Goal: Information Seeking & Learning: Learn about a topic

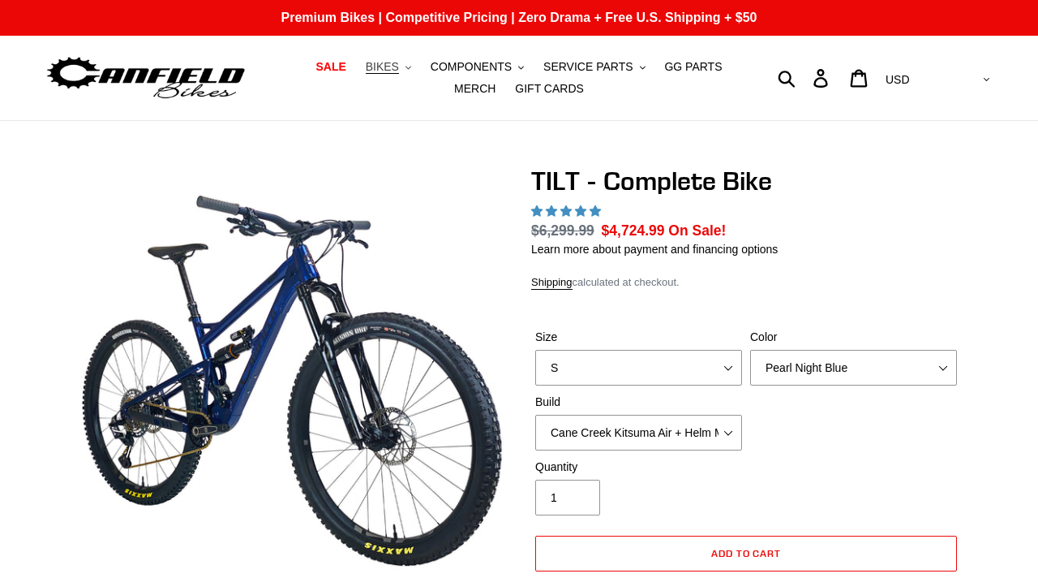
select select "highest-rating"
click at [367, 67] on span "BIKES" at bounding box center [382, 67] width 33 height 14
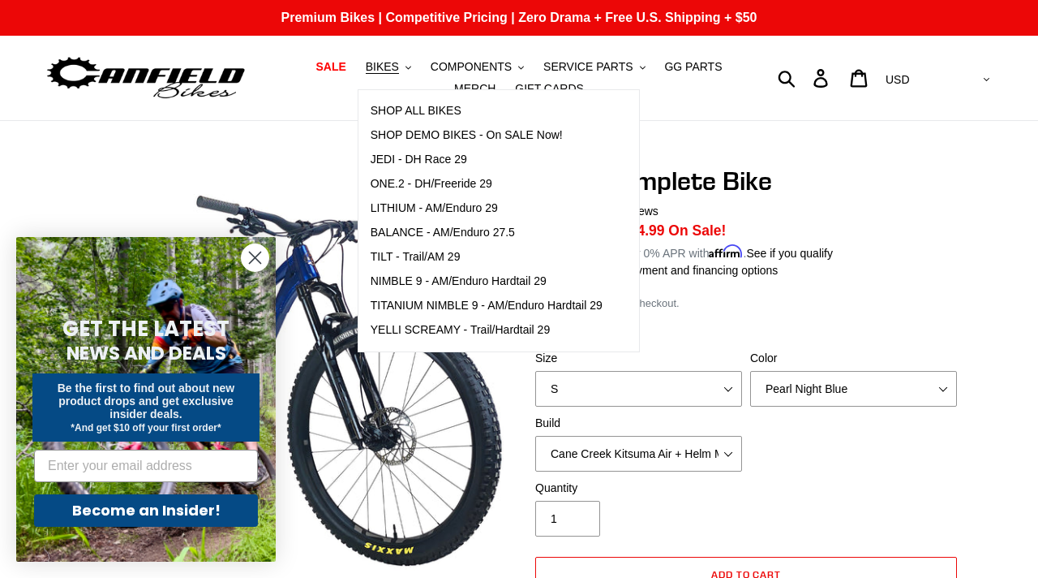
click at [248, 261] on circle "Close dialog" at bounding box center [255, 257] width 27 height 27
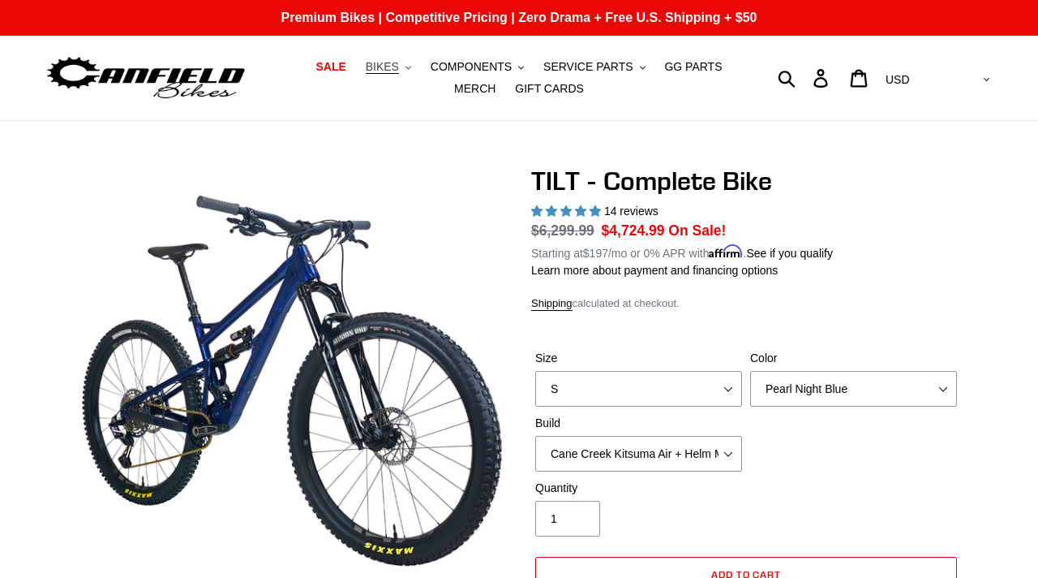
click at [366, 64] on span "BIKES" at bounding box center [382, 67] width 33 height 14
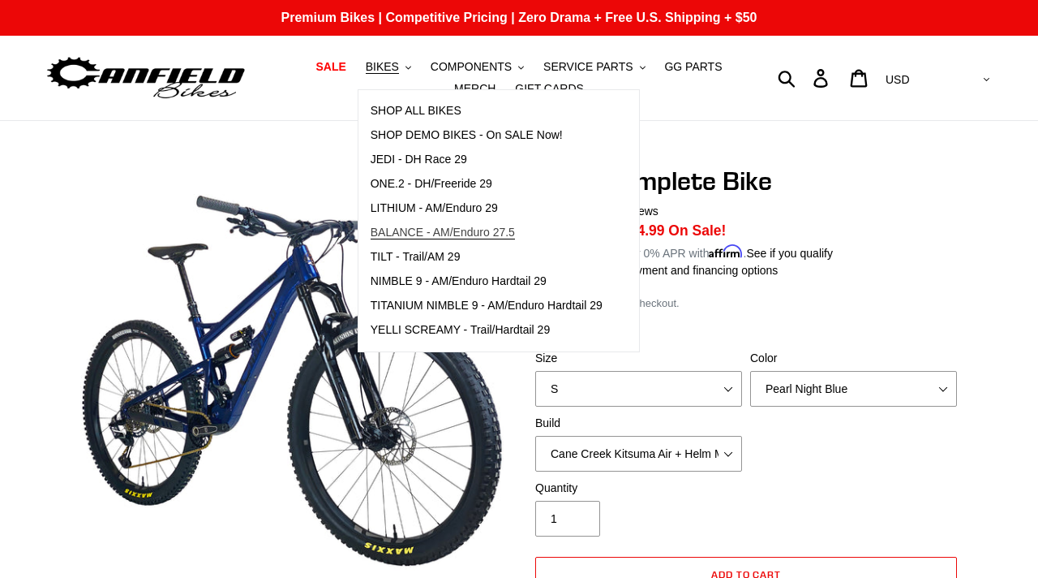
click at [388, 239] on link "BALANCE - AM/Enduro 27.5" at bounding box center [487, 233] width 256 height 24
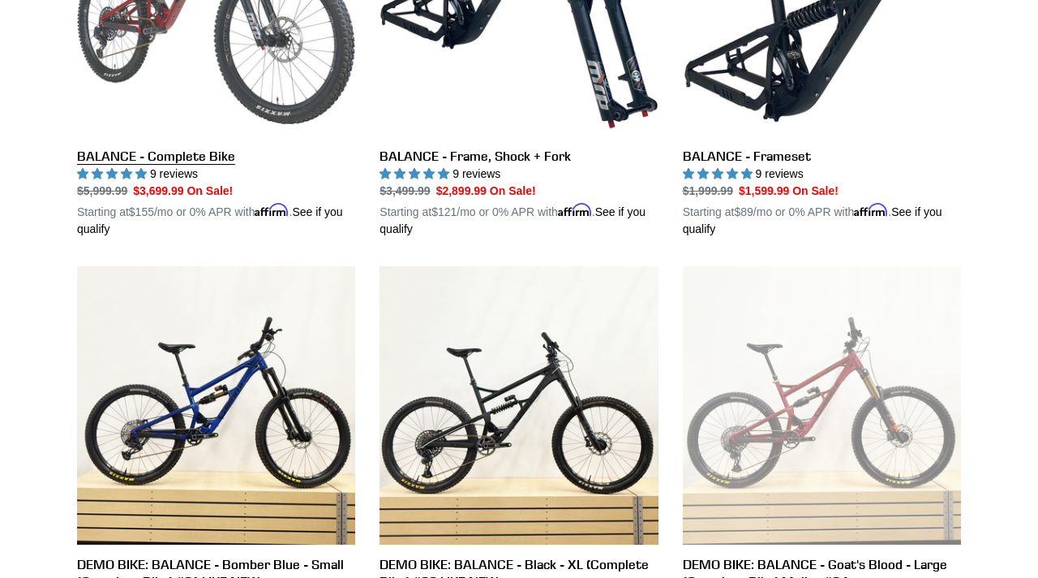
scroll to position [830, 0]
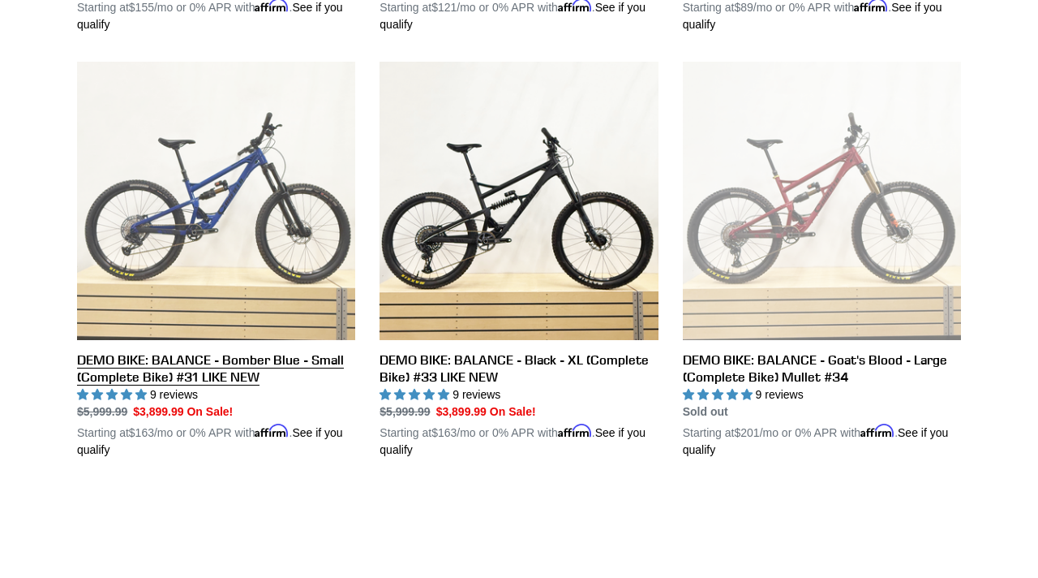
click at [223, 197] on link "DEMO BIKE: BALANCE - Bomber Blue - Small (Complete Bike) #31 LIKE NEW" at bounding box center [216, 260] width 278 height 397
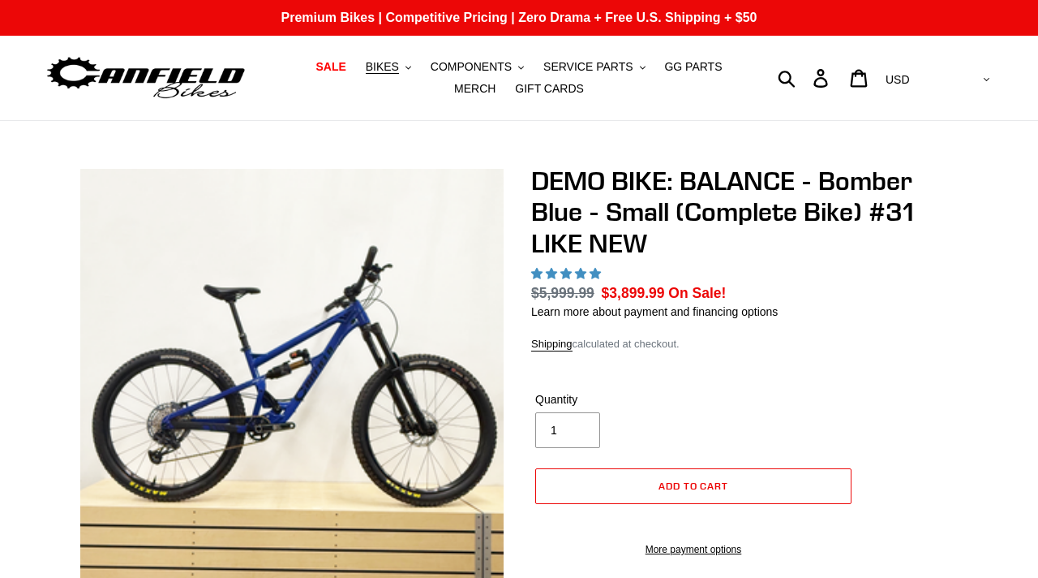
select select "highest-rating"
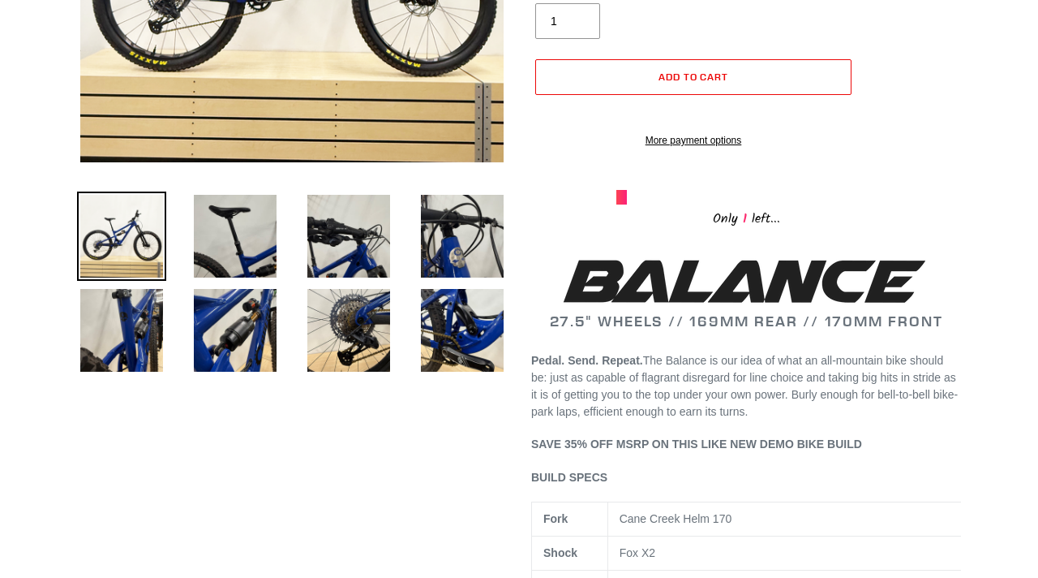
scroll to position [482, 0]
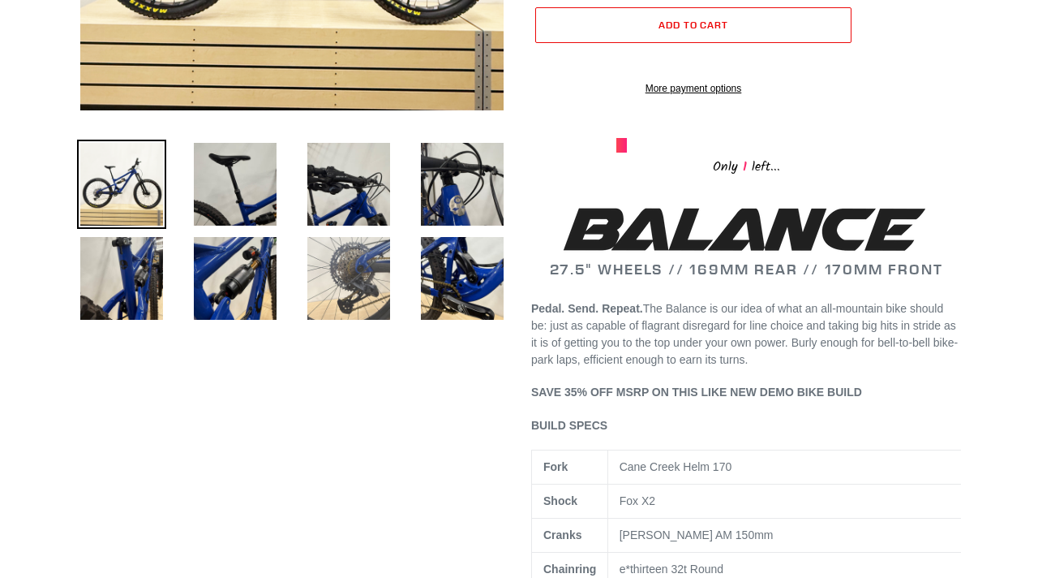
click at [346, 298] on img at bounding box center [348, 278] width 89 height 89
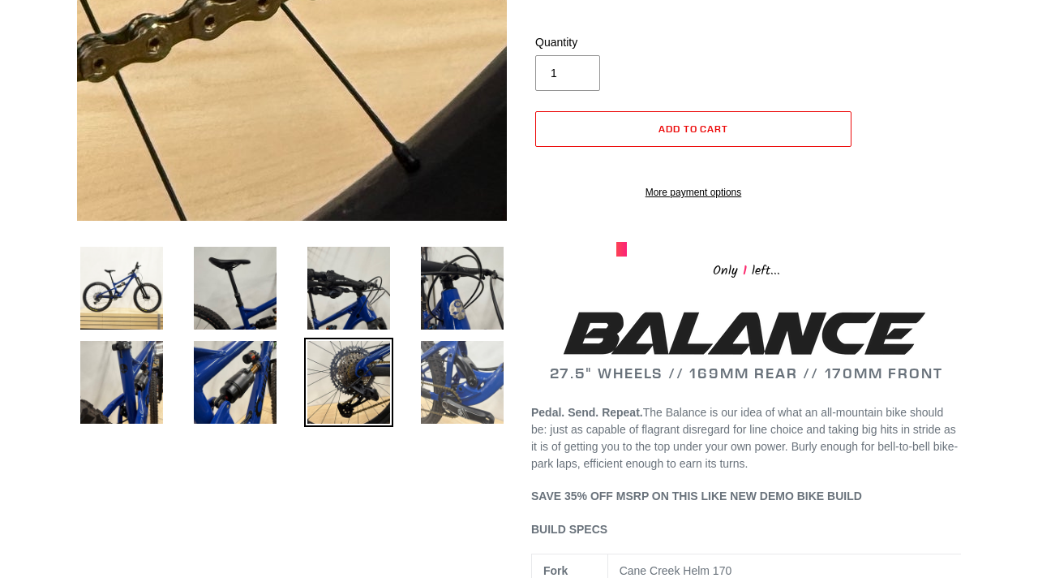
scroll to position [260, 0]
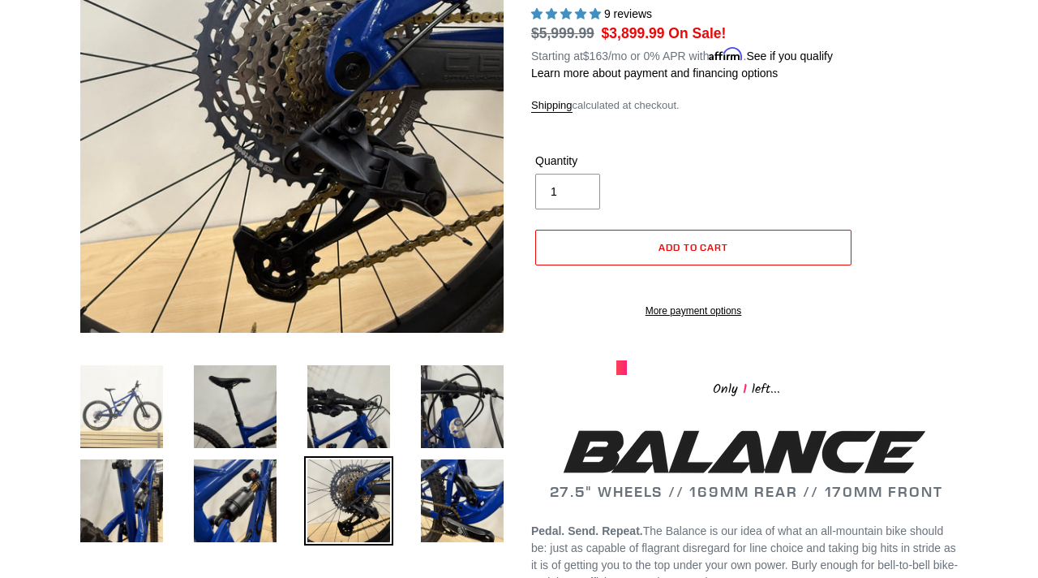
click at [133, 435] on img at bounding box center [121, 406] width 89 height 89
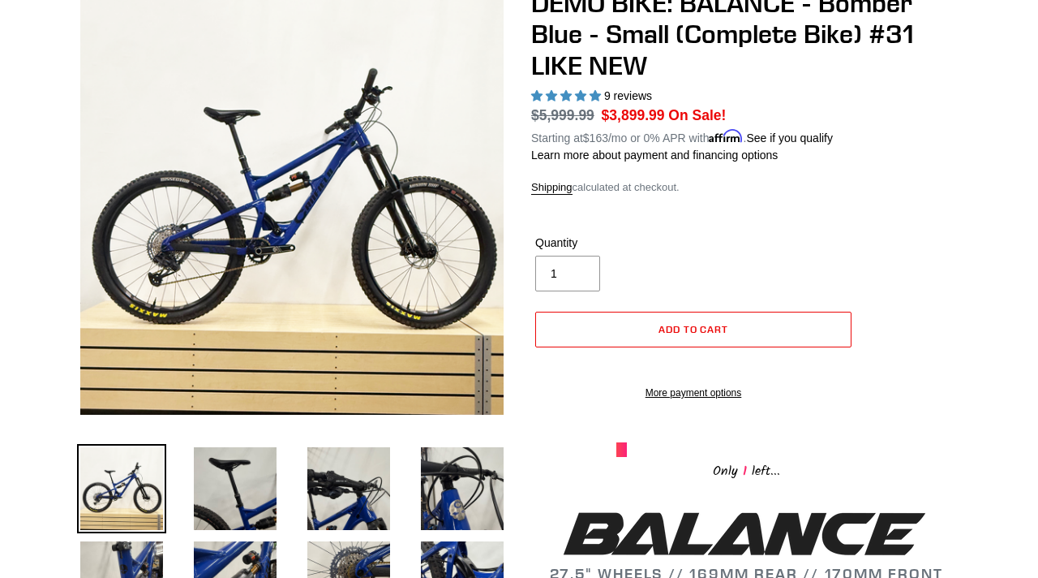
scroll to position [174, 0]
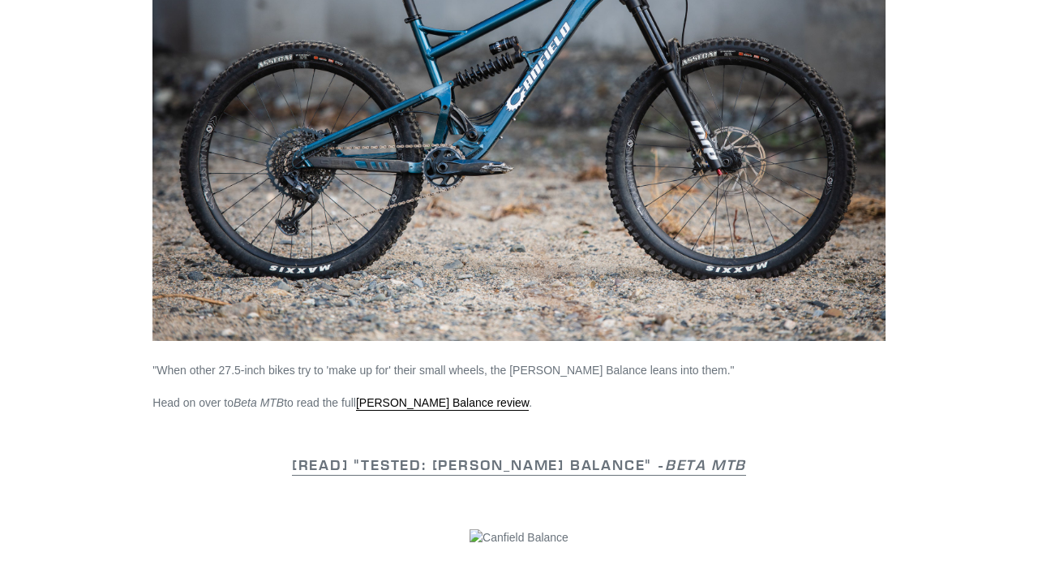
scroll to position [1267, 0]
click at [453, 402] on link "Canfield Balance review" at bounding box center [442, 402] width 173 height 15
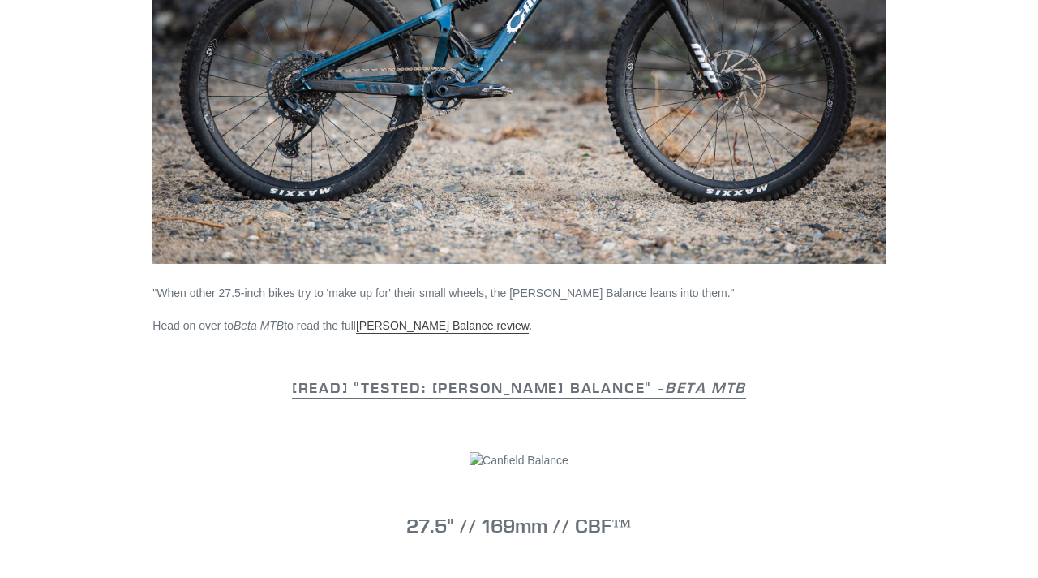
scroll to position [1390, 0]
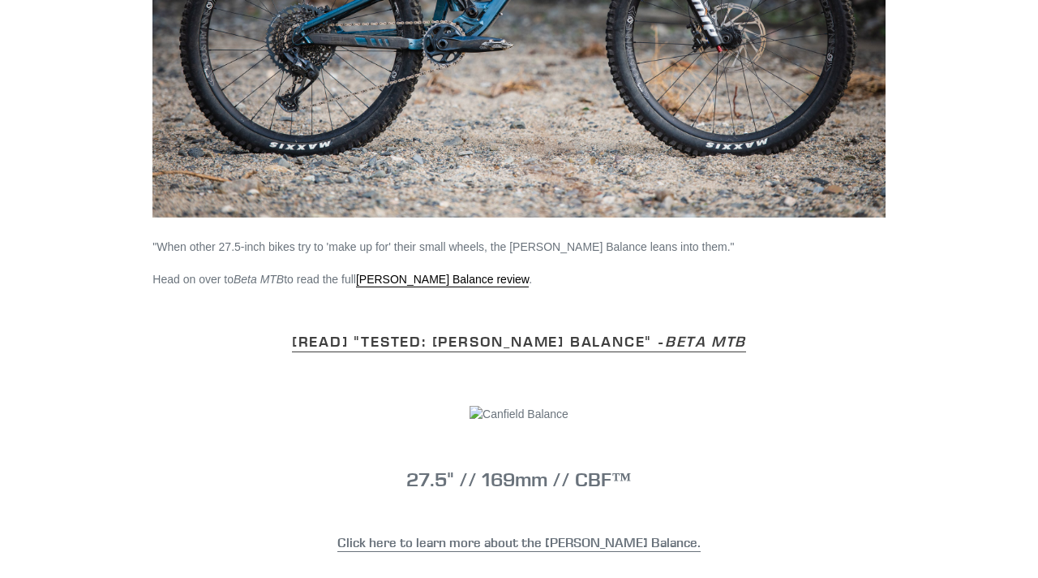
click at [483, 339] on link "[READ] "Tested: Canfield Balance" - Beta MTB" at bounding box center [519, 342] width 454 height 20
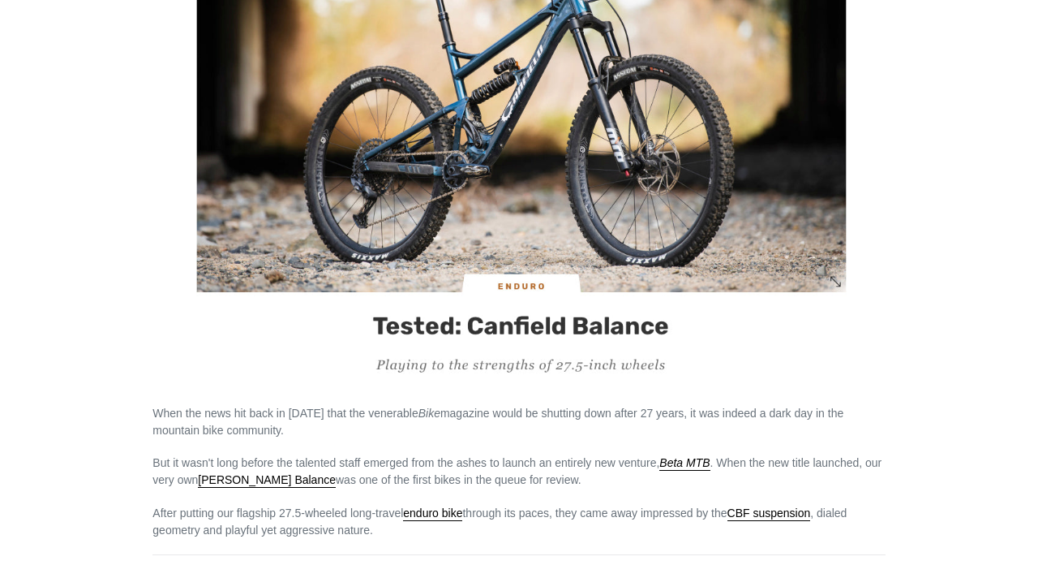
scroll to position [317, 0]
